Goal: Information Seeking & Learning: Learn about a topic

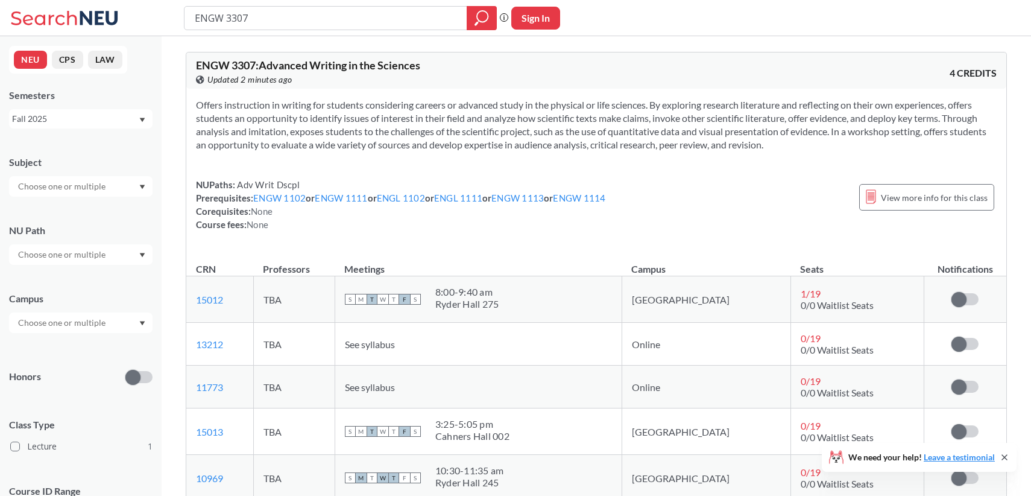
scroll to position [77, 0]
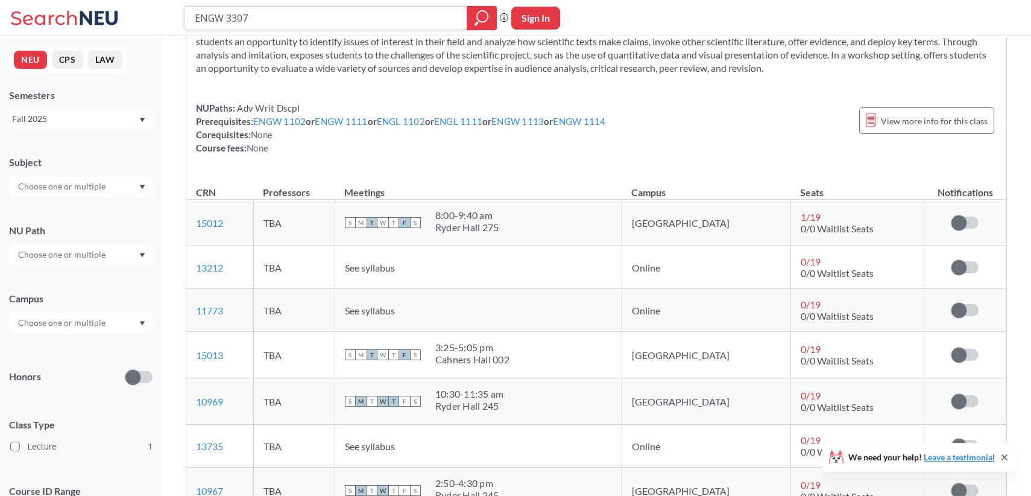
click at [265, 12] on input "ENGW 3307" at bounding box center [326, 18] width 265 height 21
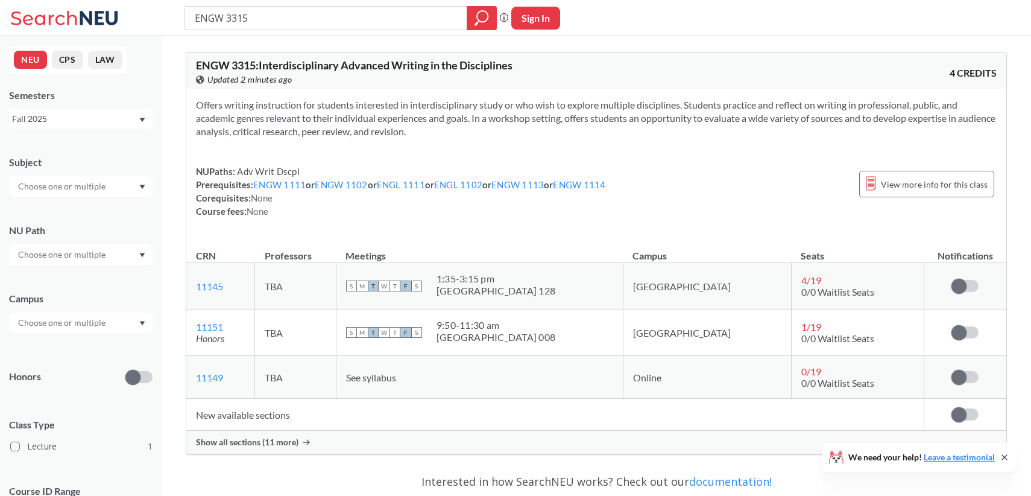
click at [283, 443] on span "Show all sections (11 more)" at bounding box center [247, 442] width 103 height 11
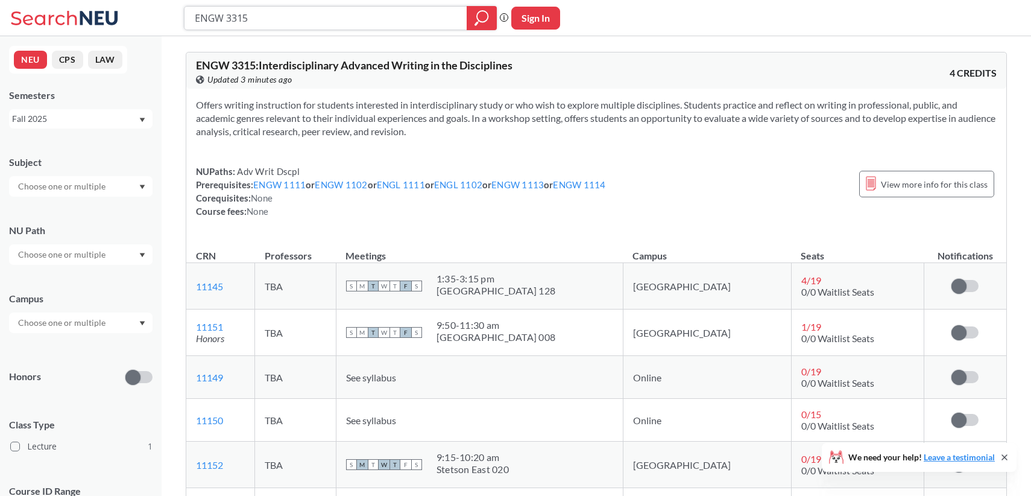
click at [249, 18] on input "ENGW 3315" at bounding box center [326, 18] width 265 height 21
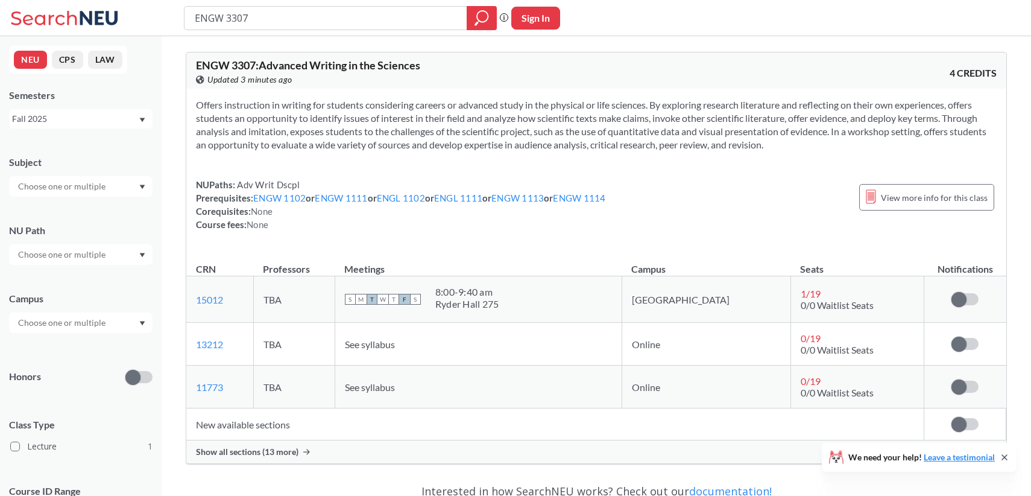
click at [248, 455] on span "Show all sections (13 more)" at bounding box center [247, 451] width 103 height 11
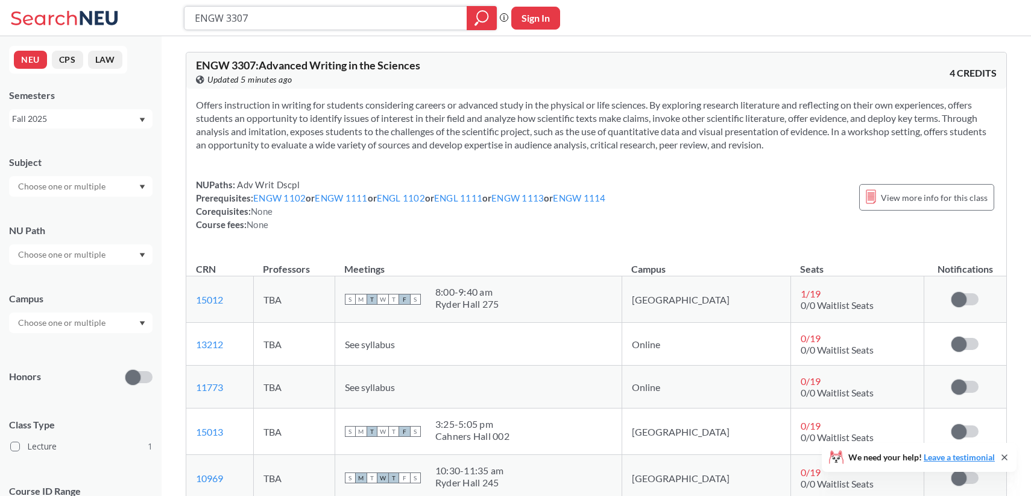
click at [259, 13] on input "ENGW 3307" at bounding box center [326, 18] width 265 height 21
type input "ENGW 3315"
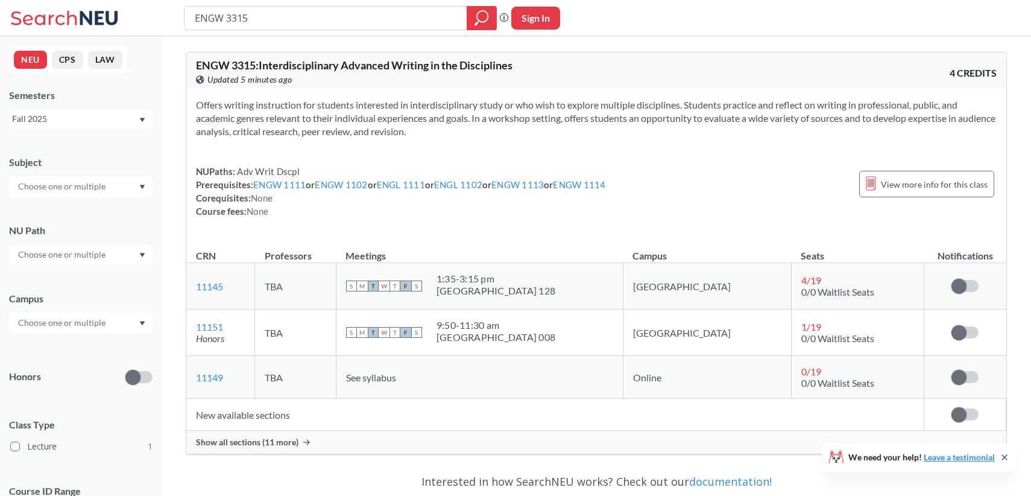
click at [265, 441] on span "Show all sections (11 more)" at bounding box center [247, 442] width 103 height 11
